Goal: Task Accomplishment & Management: Manage account settings

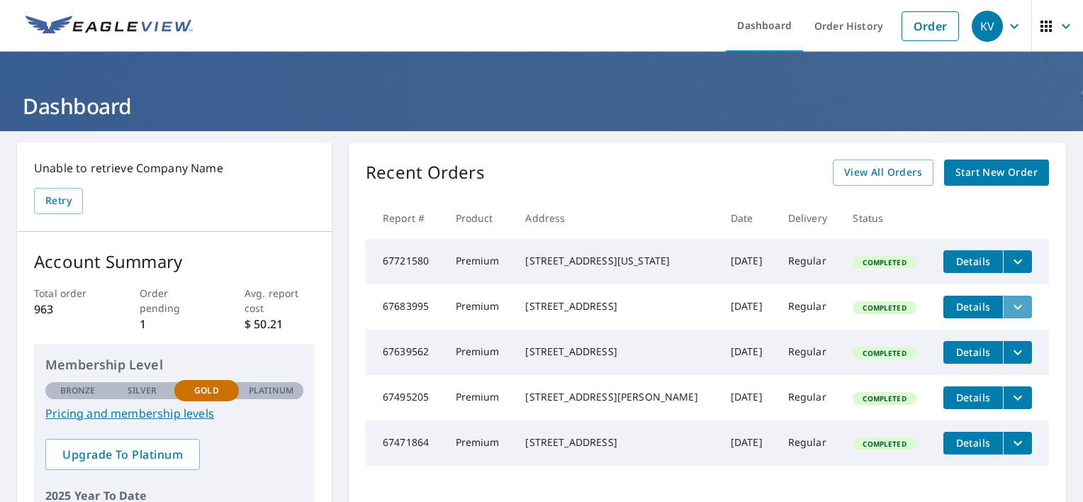
click at [1014, 309] on icon "filesDropdownBtn-67683995" at bounding box center [1018, 306] width 9 height 5
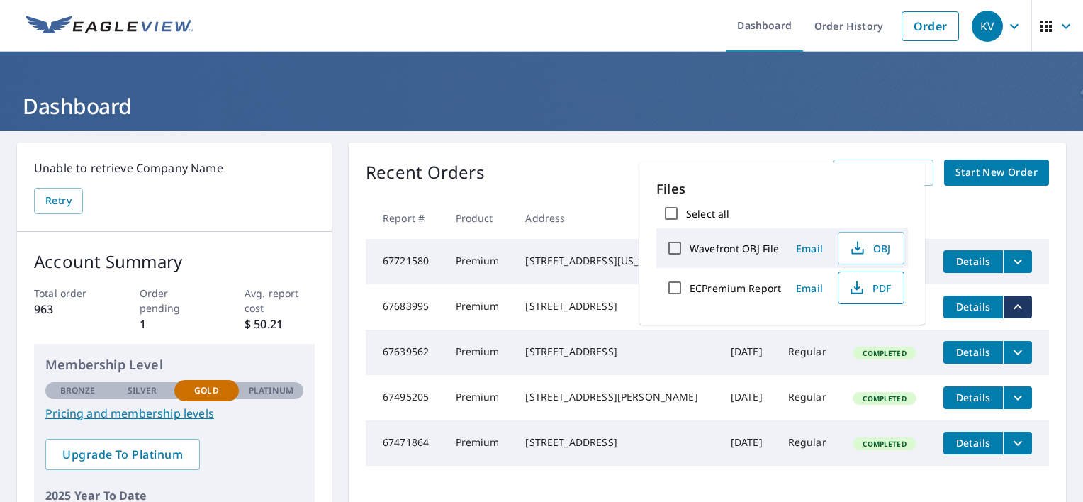
click at [883, 286] on span "PDF" at bounding box center [869, 287] width 45 height 17
click at [859, 113] on h1 "Dashboard" at bounding box center [541, 105] width 1049 height 29
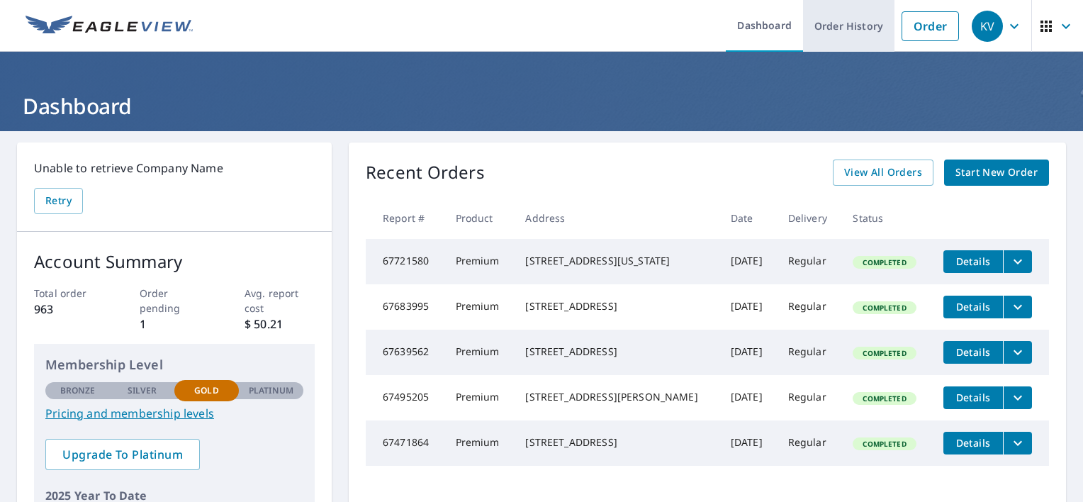
click at [824, 23] on link "Order History" at bounding box center [848, 26] width 91 height 52
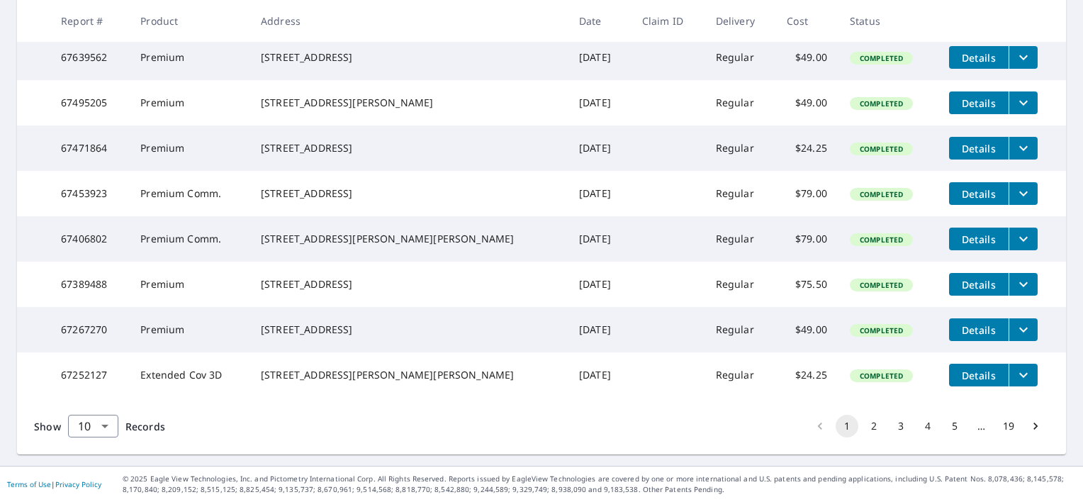
scroll to position [426, 0]
click at [863, 430] on button "2" at bounding box center [874, 426] width 23 height 23
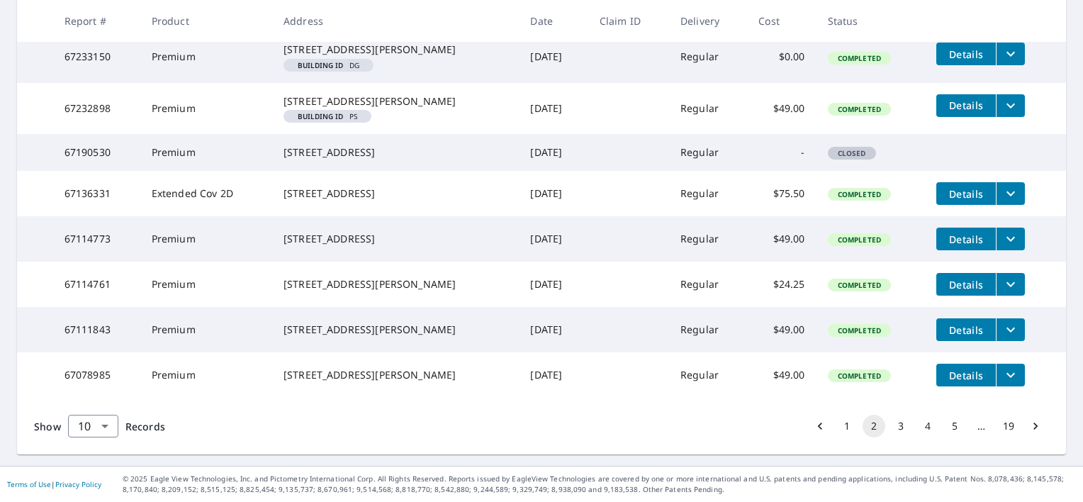
scroll to position [455, 0]
click at [890, 425] on button "3" at bounding box center [901, 426] width 23 height 23
